Goal: Participate in discussion: Engage in conversation with other users on a specific topic

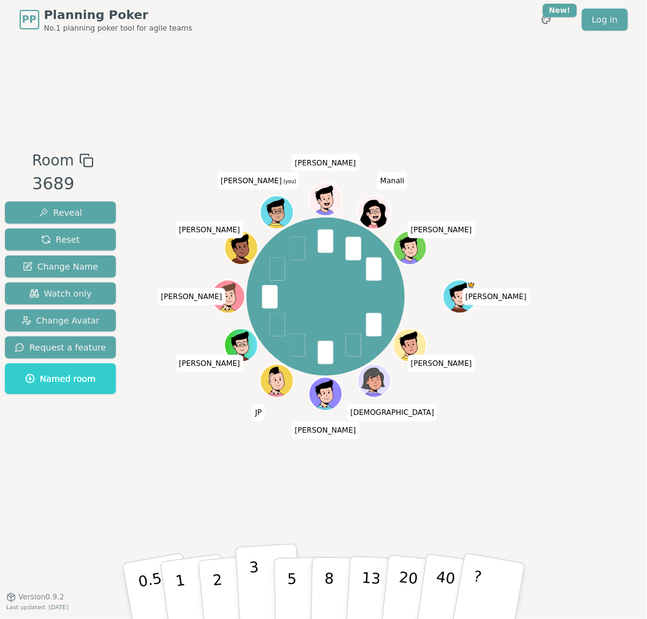
click at [265, 272] on button "3" at bounding box center [268, 592] width 67 height 96
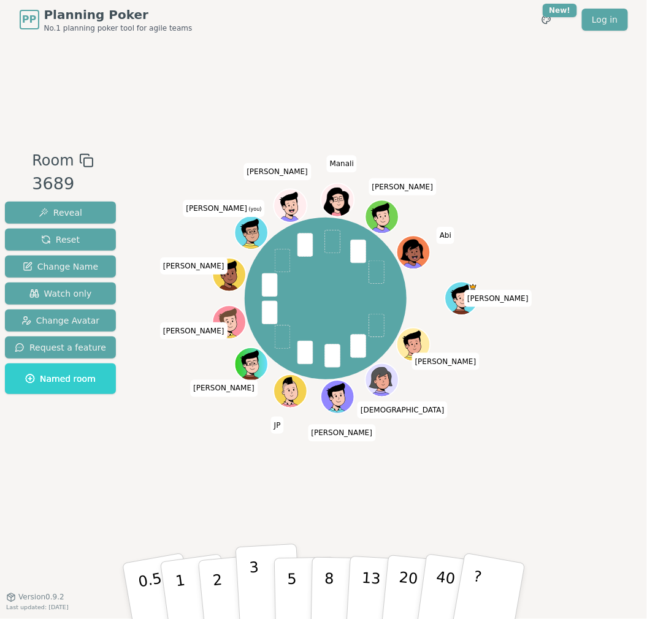
click at [248, 272] on button "3" at bounding box center [268, 592] width 67 height 96
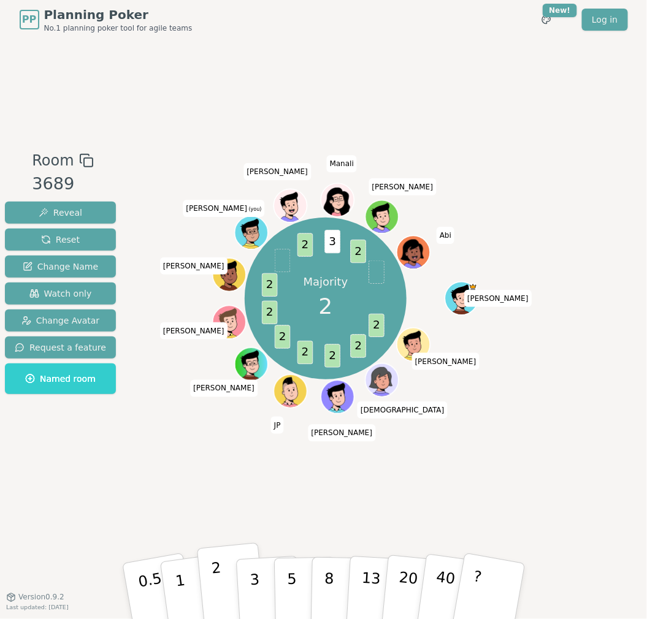
click at [219, 272] on button "2" at bounding box center [231, 591] width 70 height 97
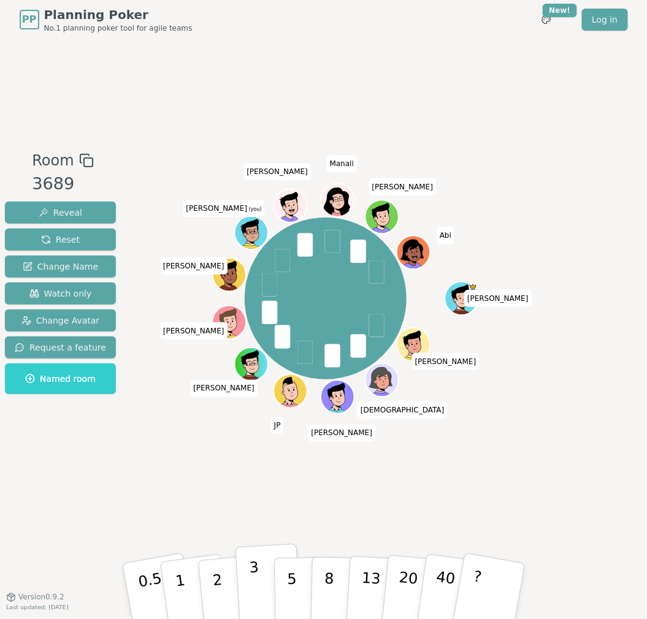
click at [259, 272] on button "3" at bounding box center [268, 592] width 67 height 96
click at [229, 272] on button "2" at bounding box center [231, 591] width 70 height 97
click at [260, 272] on button "3" at bounding box center [268, 592] width 67 height 96
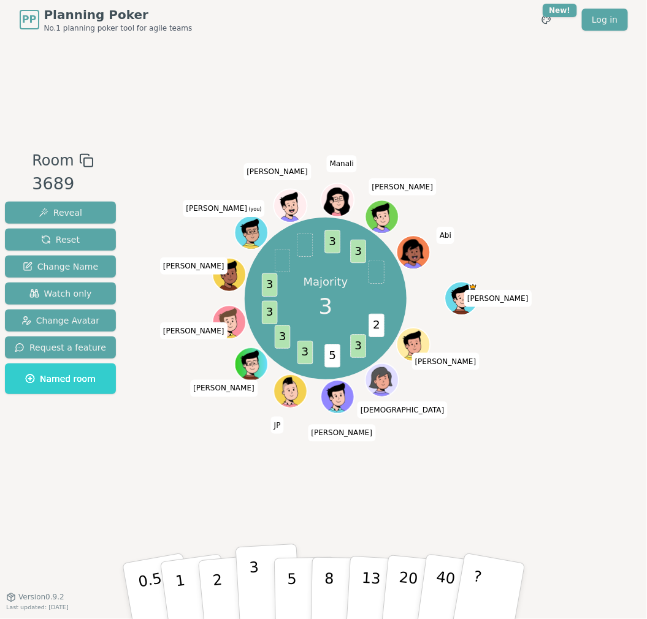
click at [256, 272] on p "3" at bounding box center [254, 592] width 13 height 67
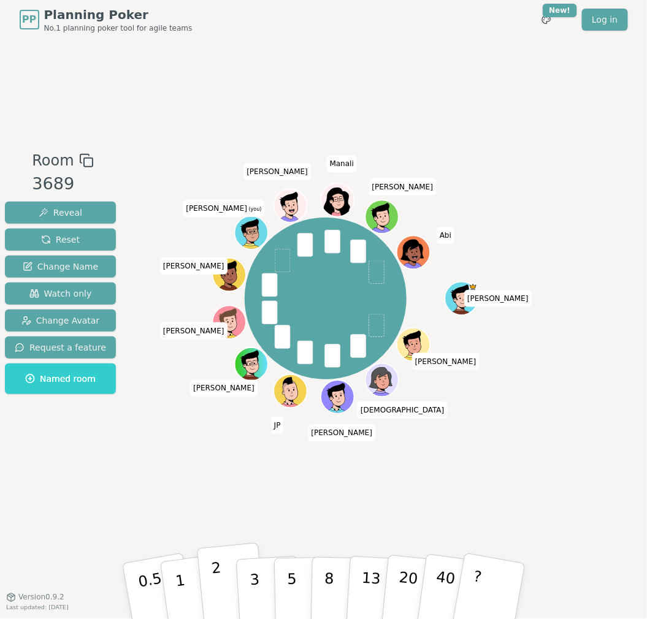
click at [223, 272] on button "2" at bounding box center [231, 591] width 70 height 97
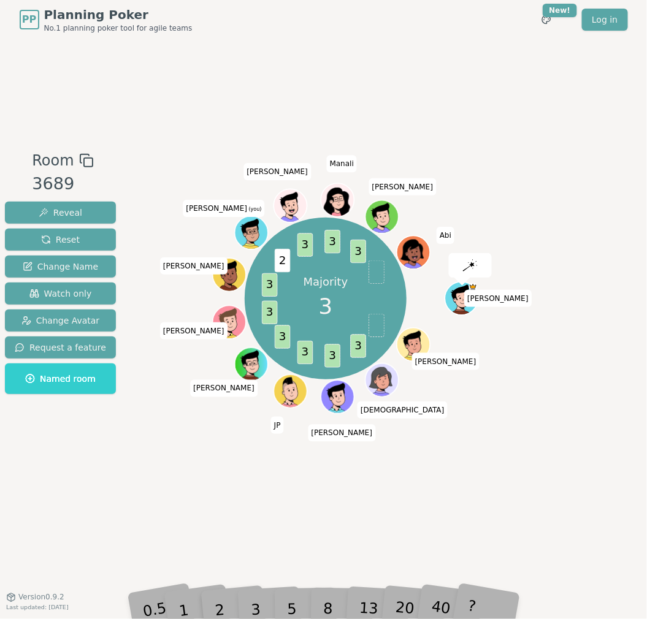
drag, startPoint x: 306, startPoint y: 525, endPoint x: 293, endPoint y: 548, distance: 26.4
click at [306, 272] on div "Room 3689 Reveal Reset Change Name Watch only Change Avatar Request a feature N…" at bounding box center [323, 318] width 647 height 558
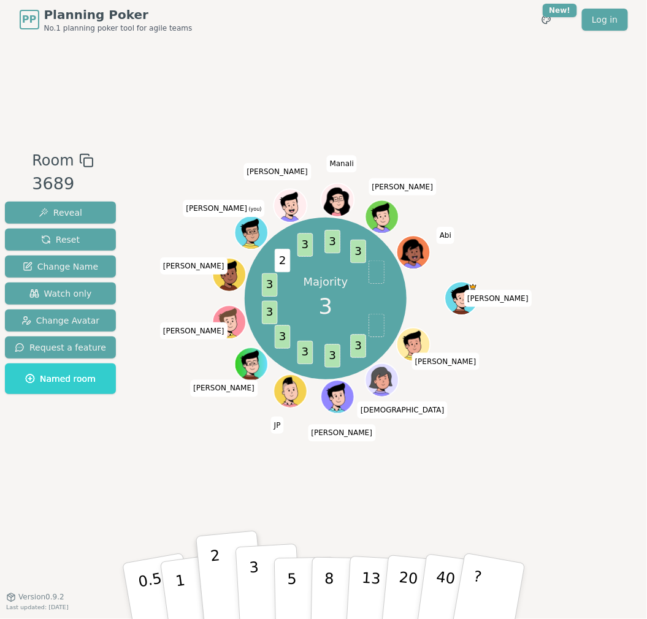
click at [244, 272] on button "3" at bounding box center [268, 592] width 67 height 96
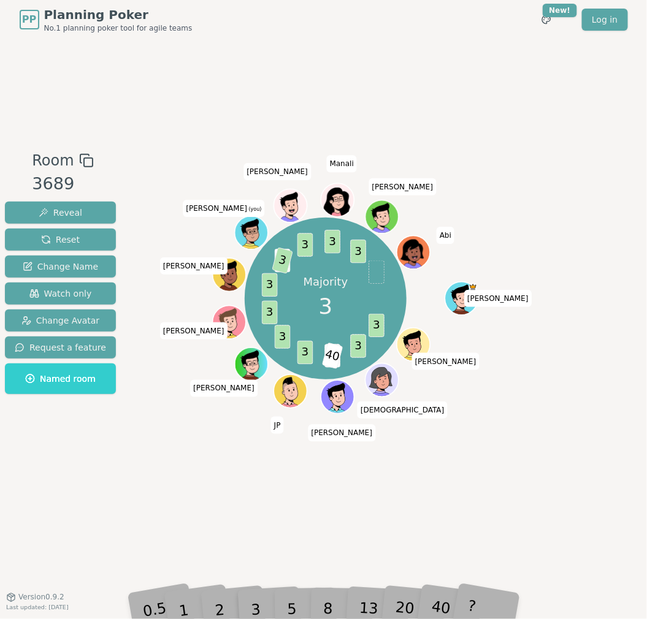
click at [458, 272] on div "Majority 3 3 3 3 40 3 3 3 3 2 3 3 3 3 [PERSON_NAME] [PERSON_NAME] [PERSON_NAME]…" at bounding box center [325, 318] width 351 height 337
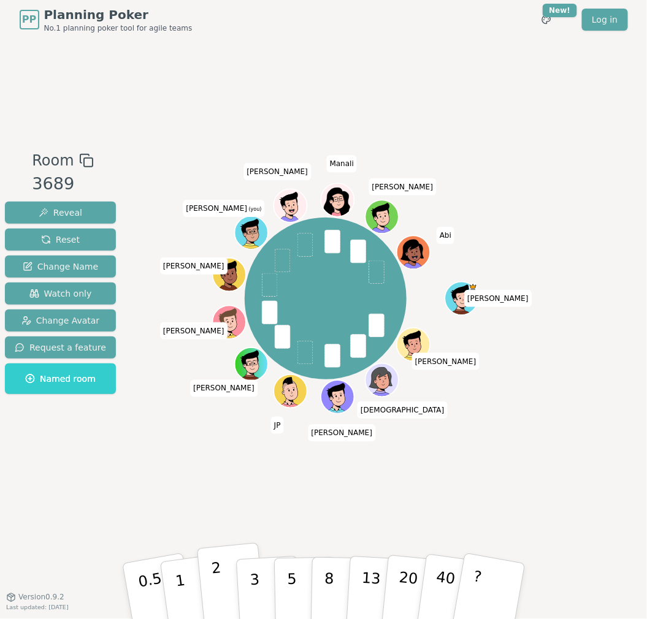
click at [219, 272] on button "2" at bounding box center [231, 591] width 70 height 97
click at [253, 272] on p "3" at bounding box center [254, 592] width 13 height 67
